Goal: Subscribe to service/newsletter

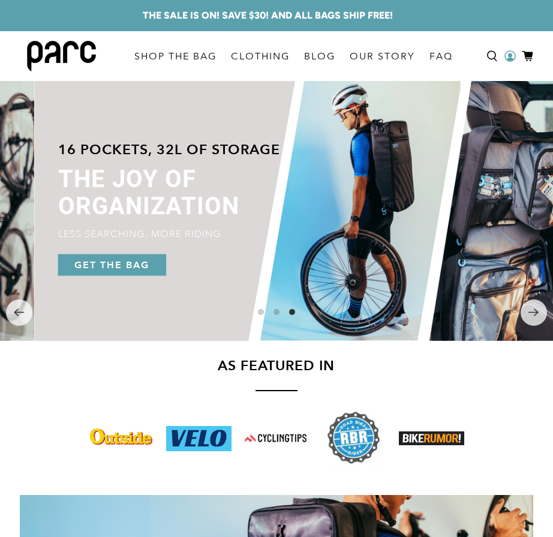
click at [510, 56] on circle at bounding box center [510, 55] width 4 height 4
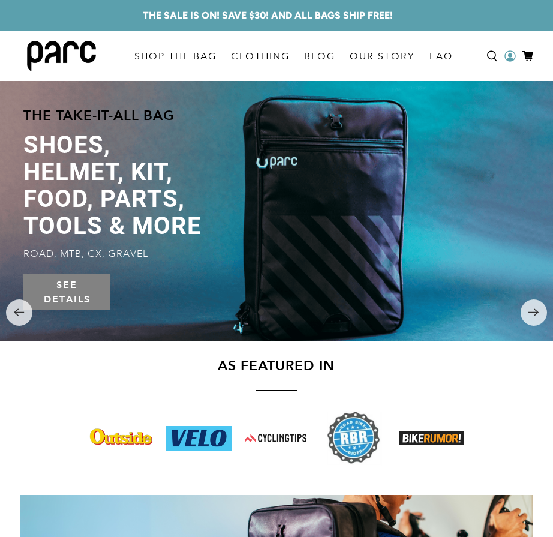
click at [510, 56] on circle at bounding box center [510, 55] width 4 height 4
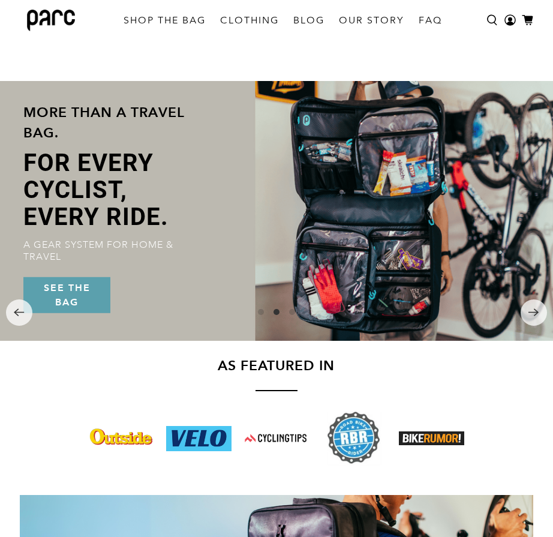
scroll to position [2339, 0]
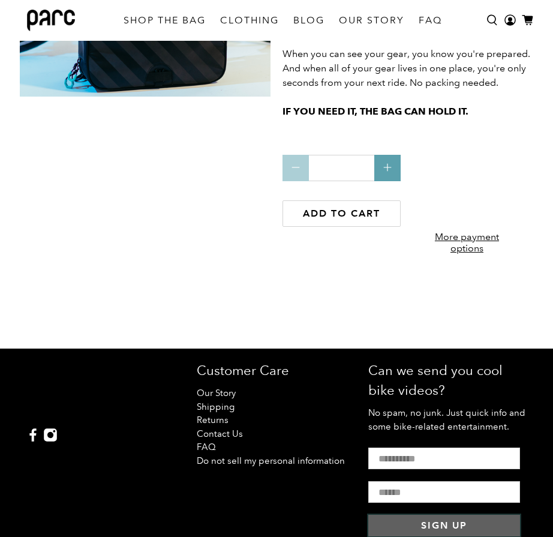
click at [444, 526] on button "Sign Up" at bounding box center [444, 526] width 152 height 22
